Goal: Task Accomplishment & Management: Manage account settings

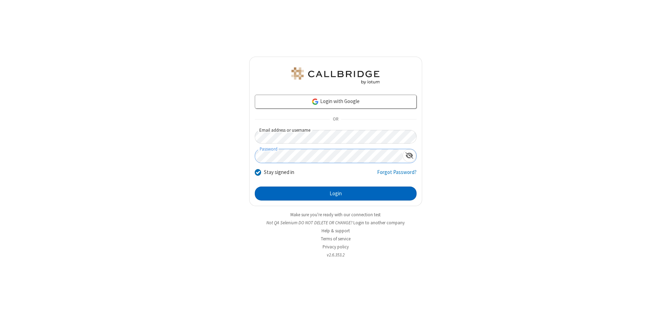
click at [336, 194] on button "Login" at bounding box center [336, 194] width 162 height 14
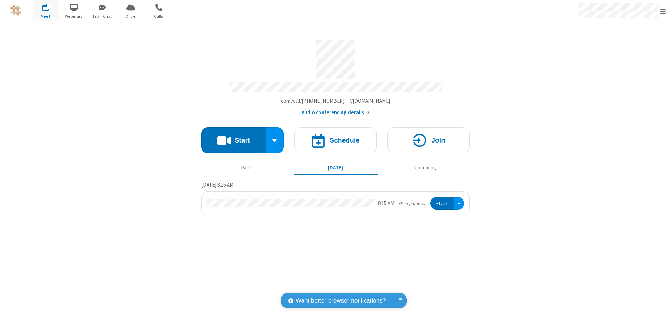
click at [663, 11] on span "Open menu" at bounding box center [663, 11] width 6 height 7
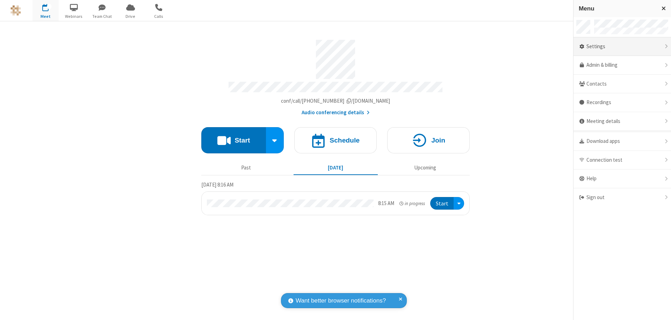
click at [622, 46] on div "Settings" at bounding box center [623, 46] width 98 height 19
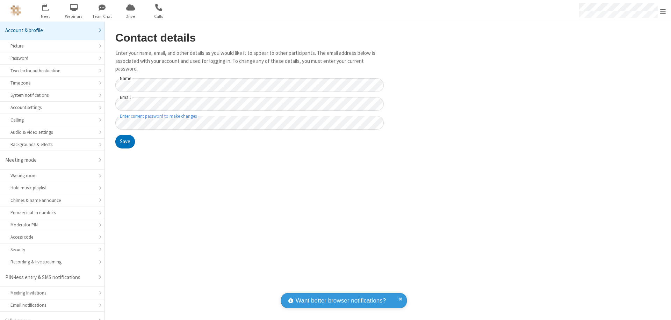
scroll to position [10, 0]
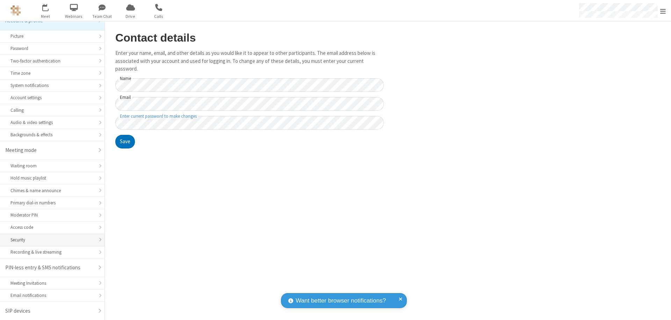
click at [50, 240] on div "Security" at bounding box center [52, 240] width 84 height 7
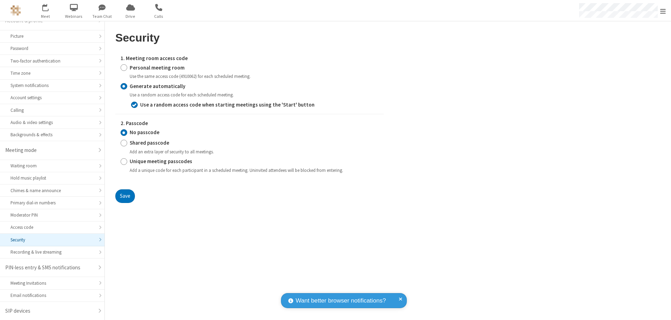
click at [124, 67] on input "Personal meeting room" at bounding box center [124, 67] width 7 height 7
radio input "true"
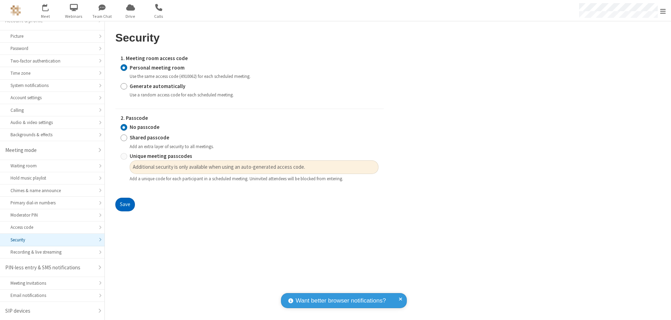
click at [125, 205] on button "Save" at bounding box center [125, 205] width 20 height 14
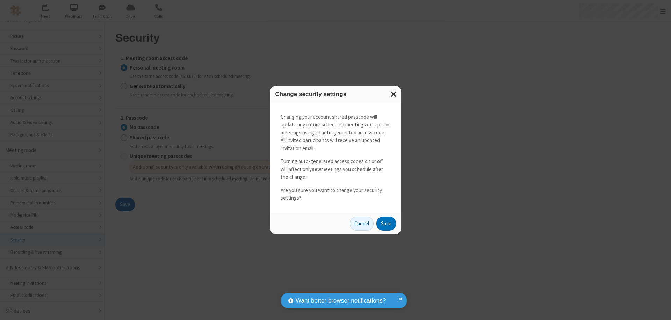
click at [386, 223] on button "Save" at bounding box center [386, 224] width 20 height 14
